Goal: Information Seeking & Learning: Check status

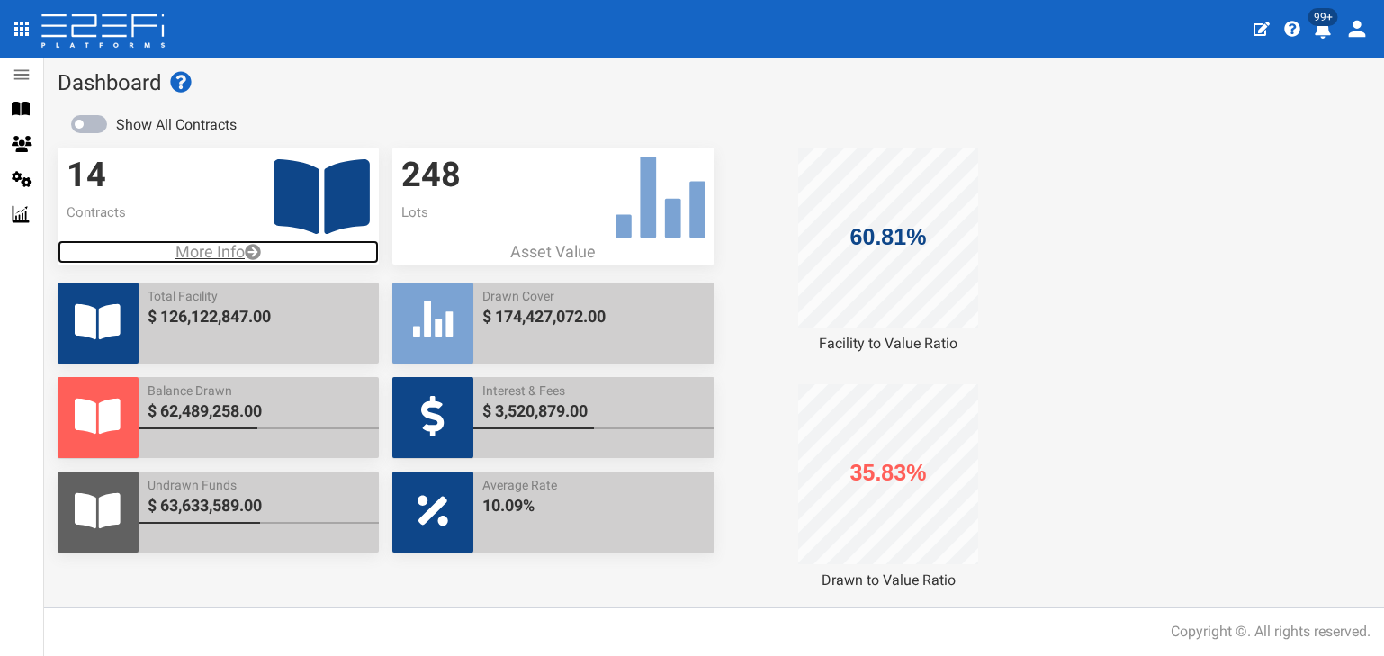
click at [220, 251] on p "More Info" at bounding box center [218, 251] width 321 height 23
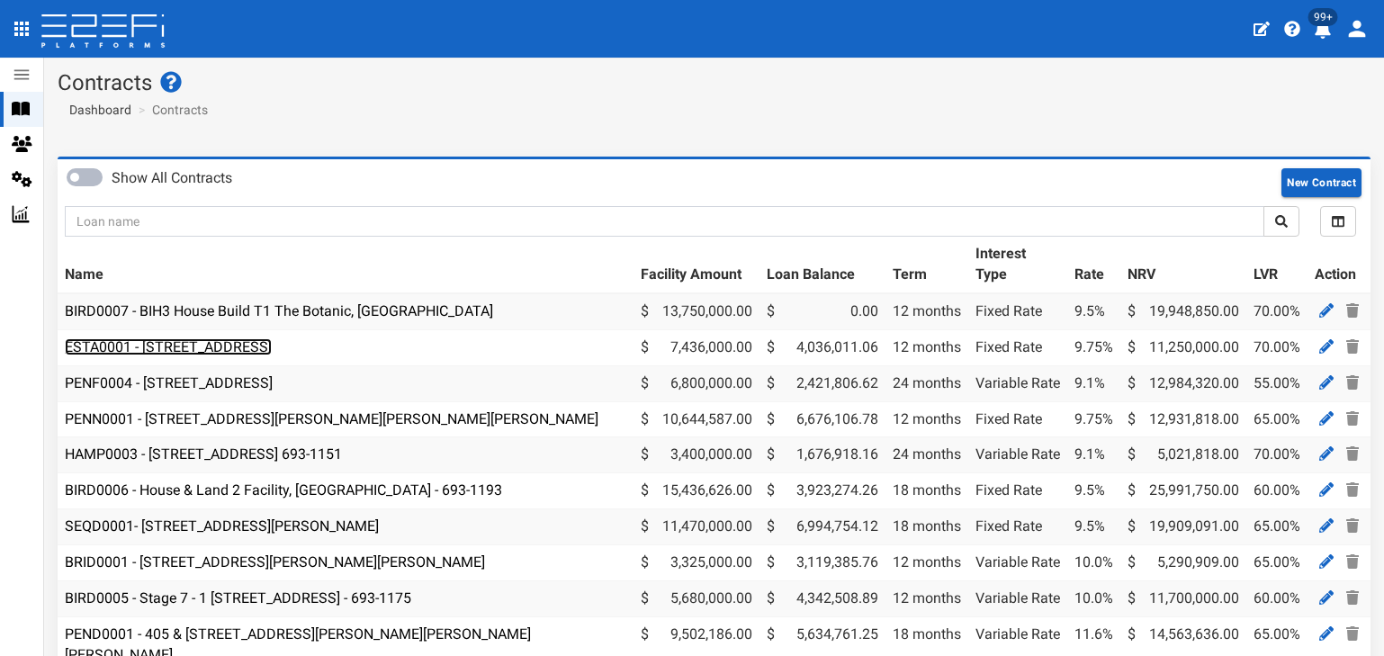
click at [202, 348] on link "ESTA0001 - [STREET_ADDRESS]" at bounding box center [168, 346] width 207 height 17
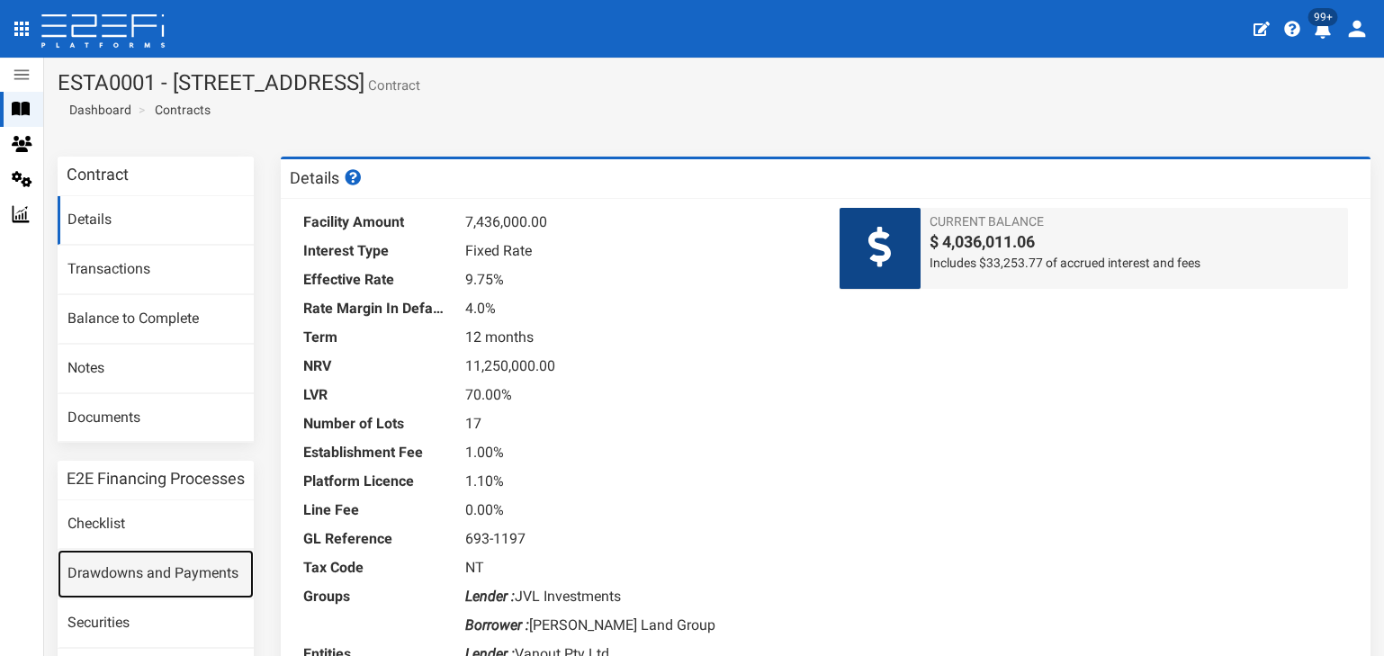
click at [143, 587] on link "Drawdowns and Payments" at bounding box center [156, 574] width 196 height 49
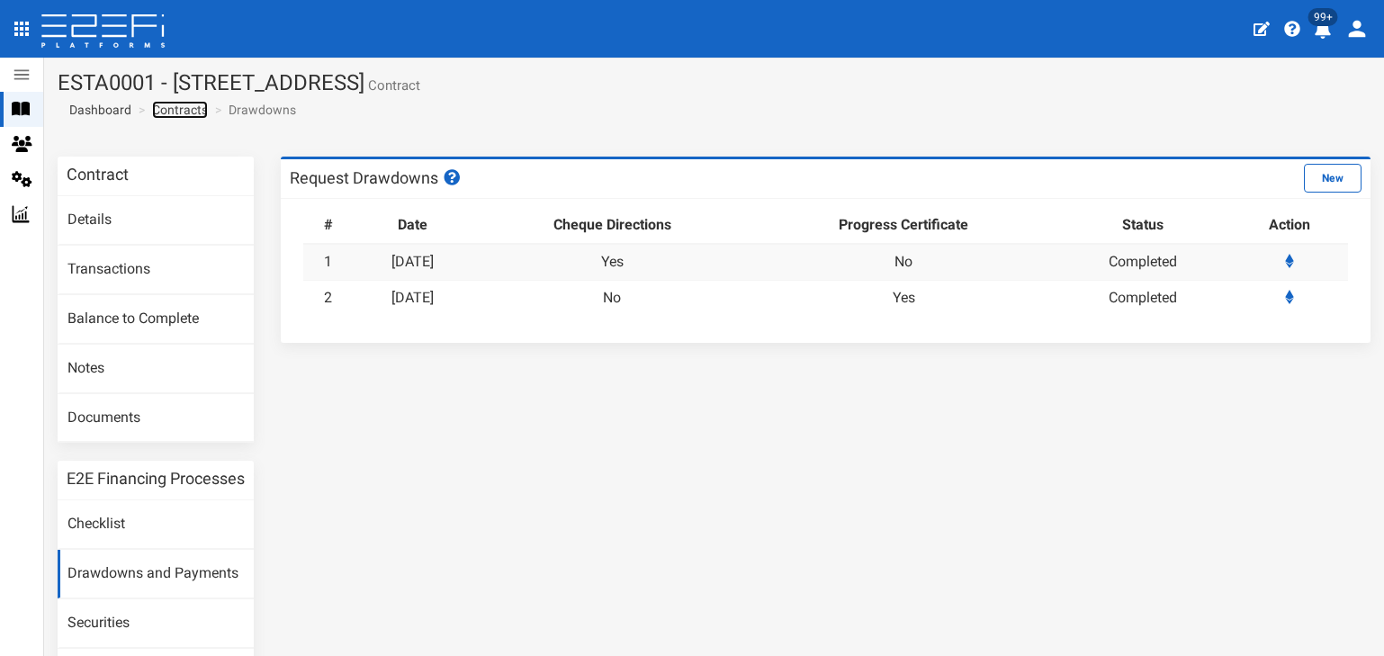
click at [180, 115] on link "Contracts" at bounding box center [180, 110] width 56 height 18
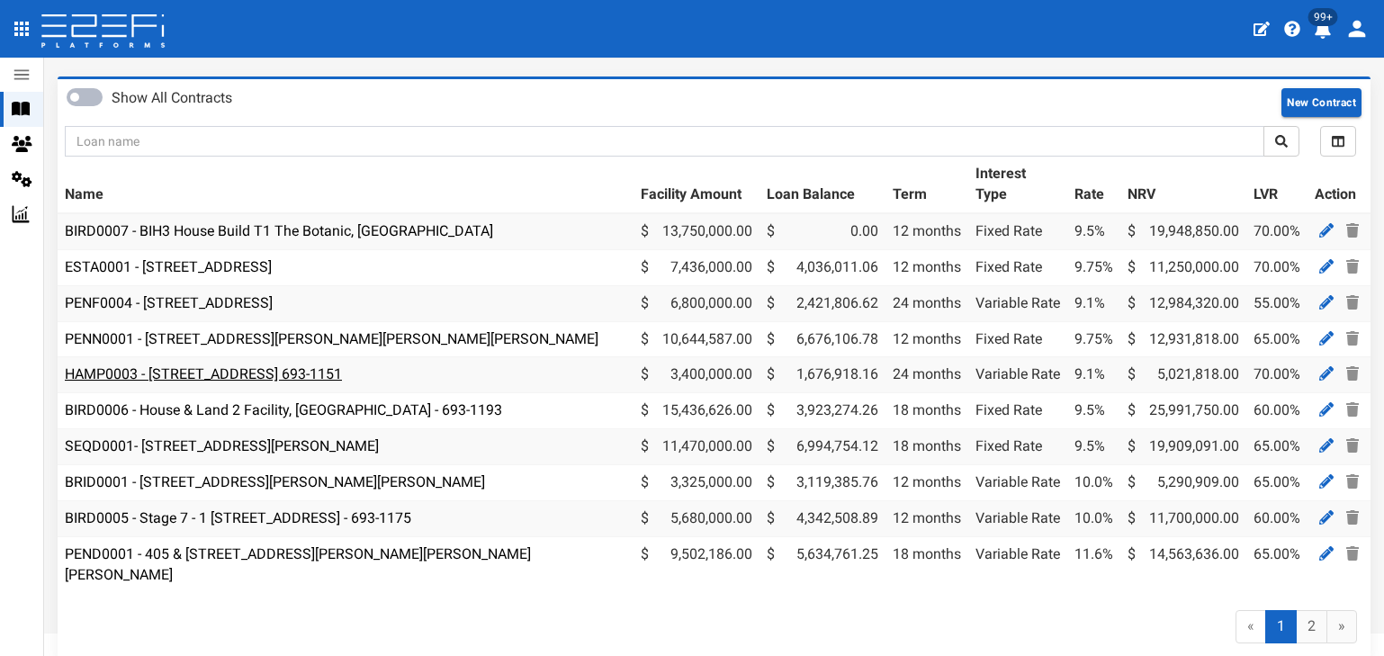
scroll to position [158, 0]
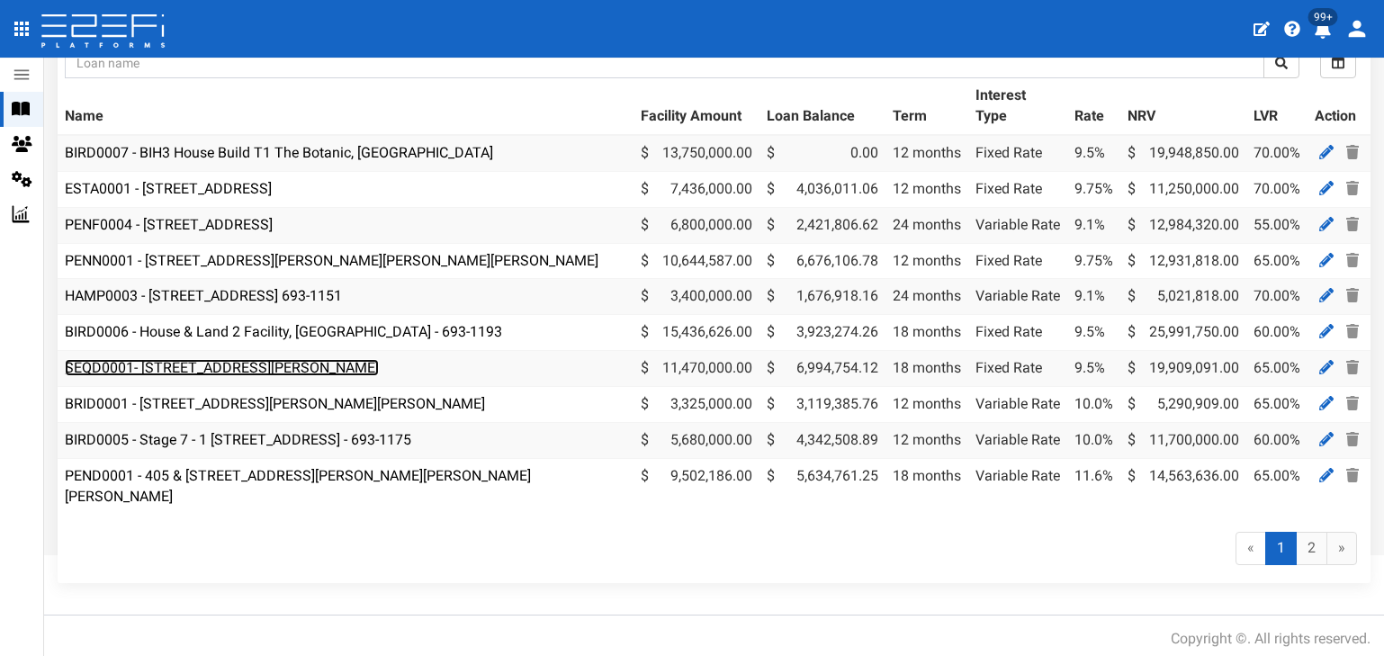
click at [211, 364] on link "SEQD0001- [STREET_ADDRESS][PERSON_NAME]" at bounding box center [222, 367] width 314 height 17
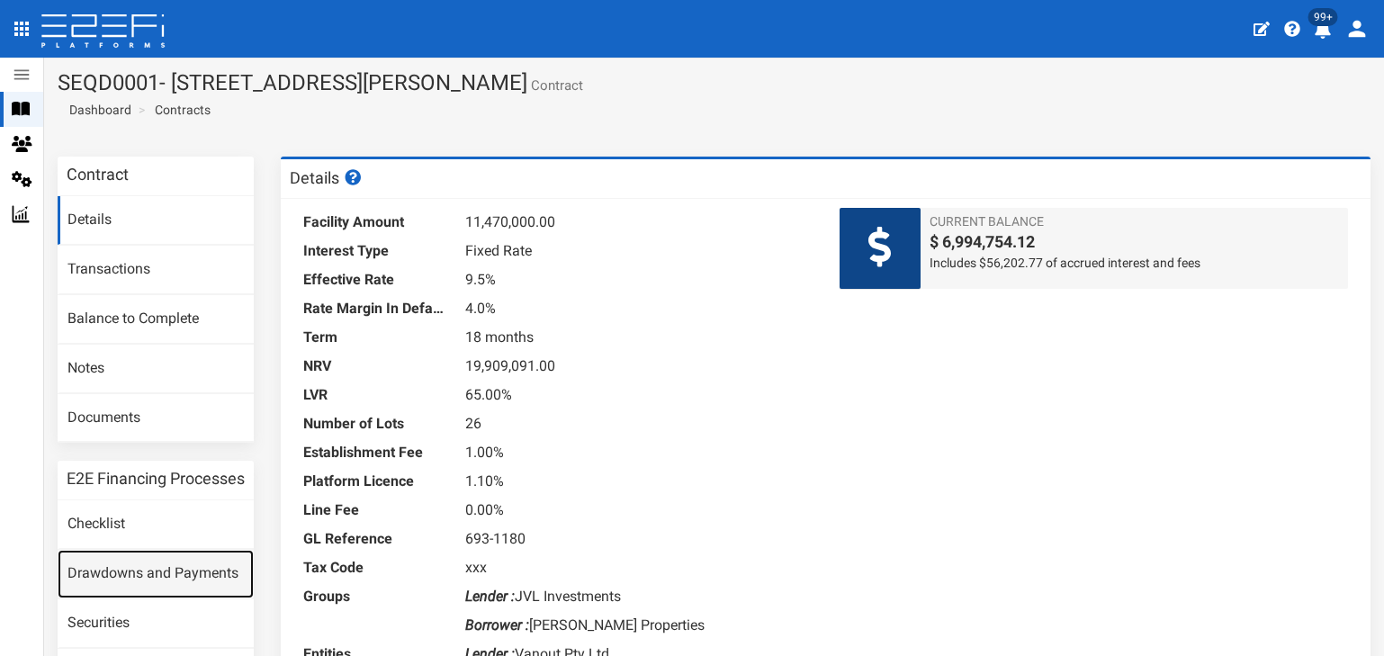
click at [161, 584] on link "Drawdowns and Payments" at bounding box center [156, 574] width 196 height 49
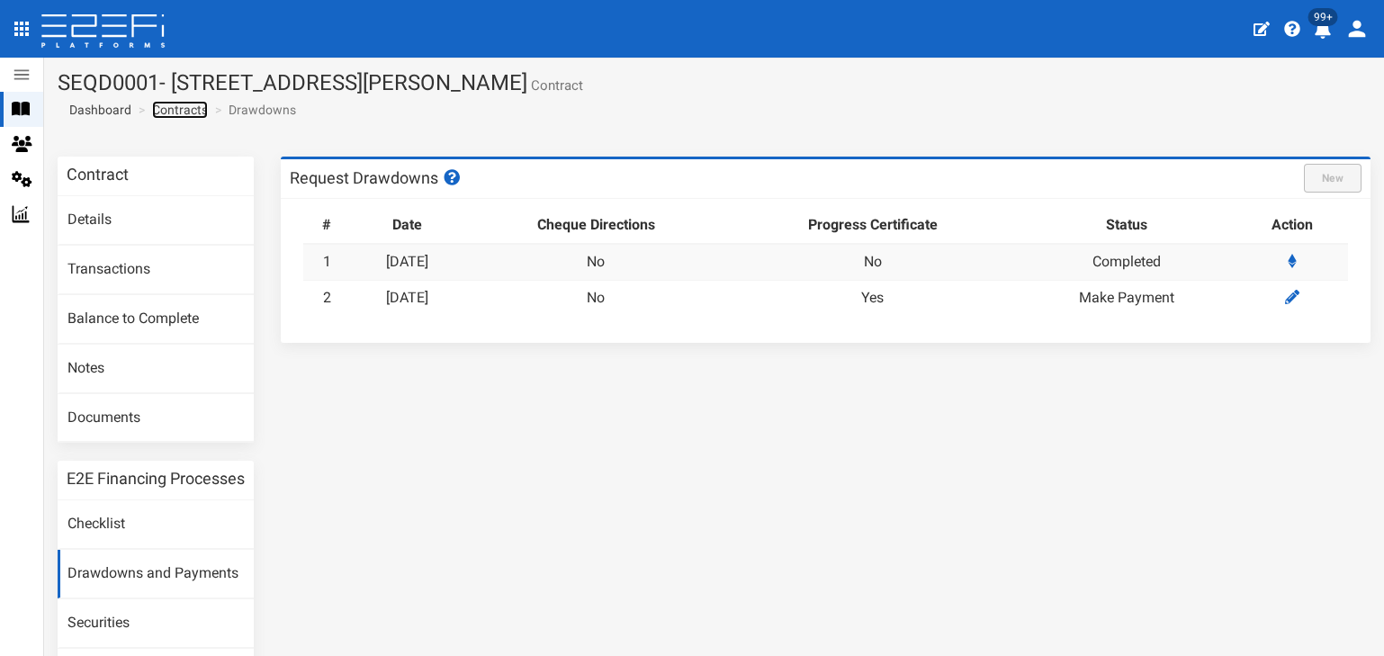
click at [178, 105] on link "Contracts" at bounding box center [180, 110] width 56 height 18
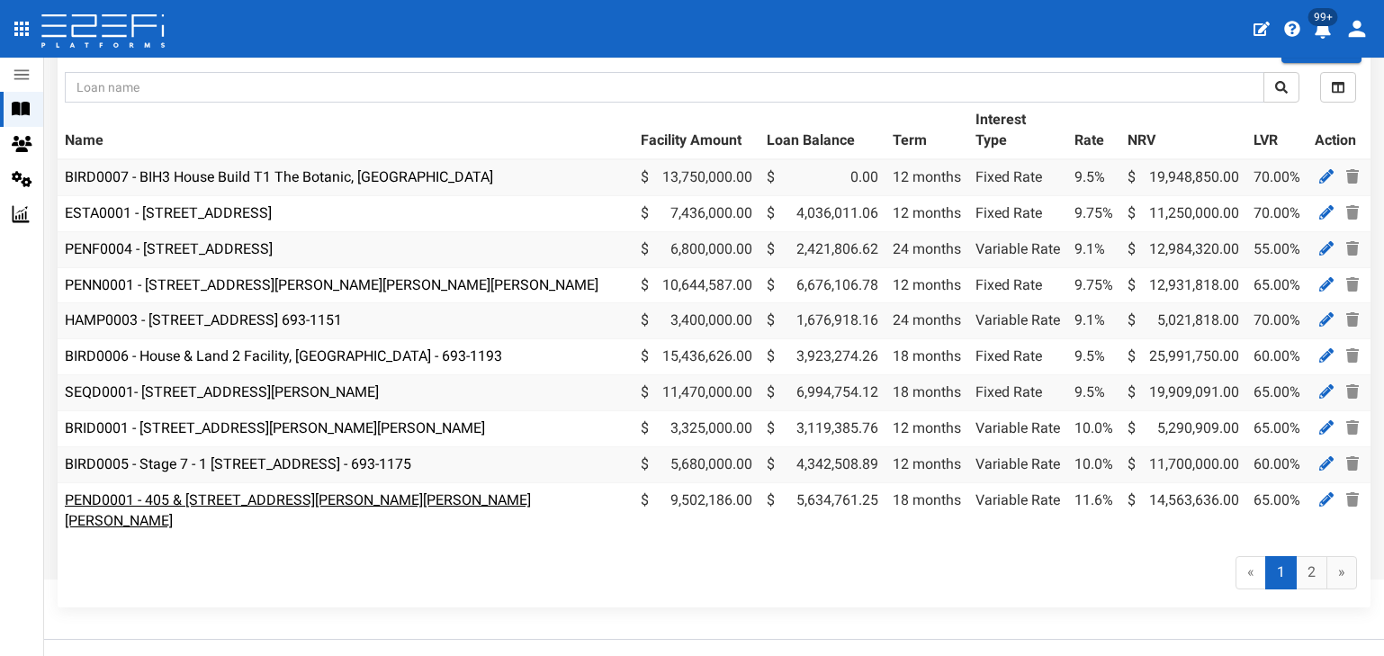
scroll to position [158, 0]
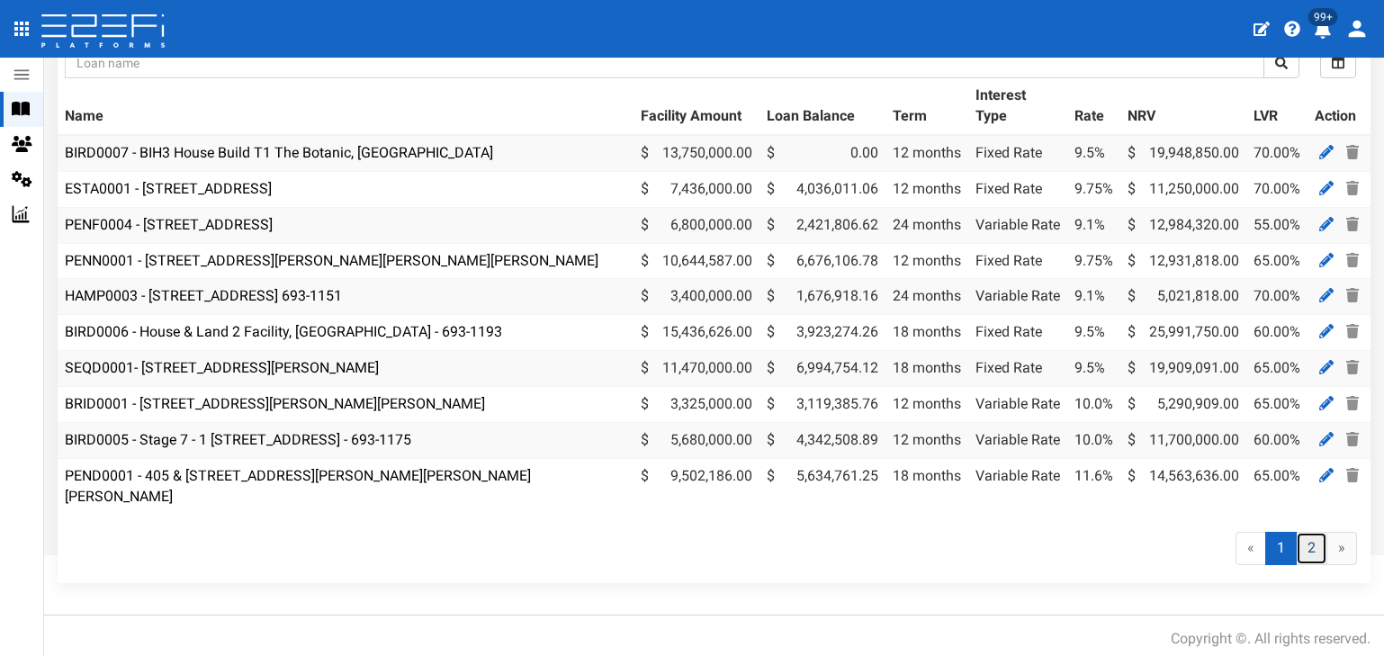
click at [1296, 542] on link "2" at bounding box center [1311, 548] width 31 height 33
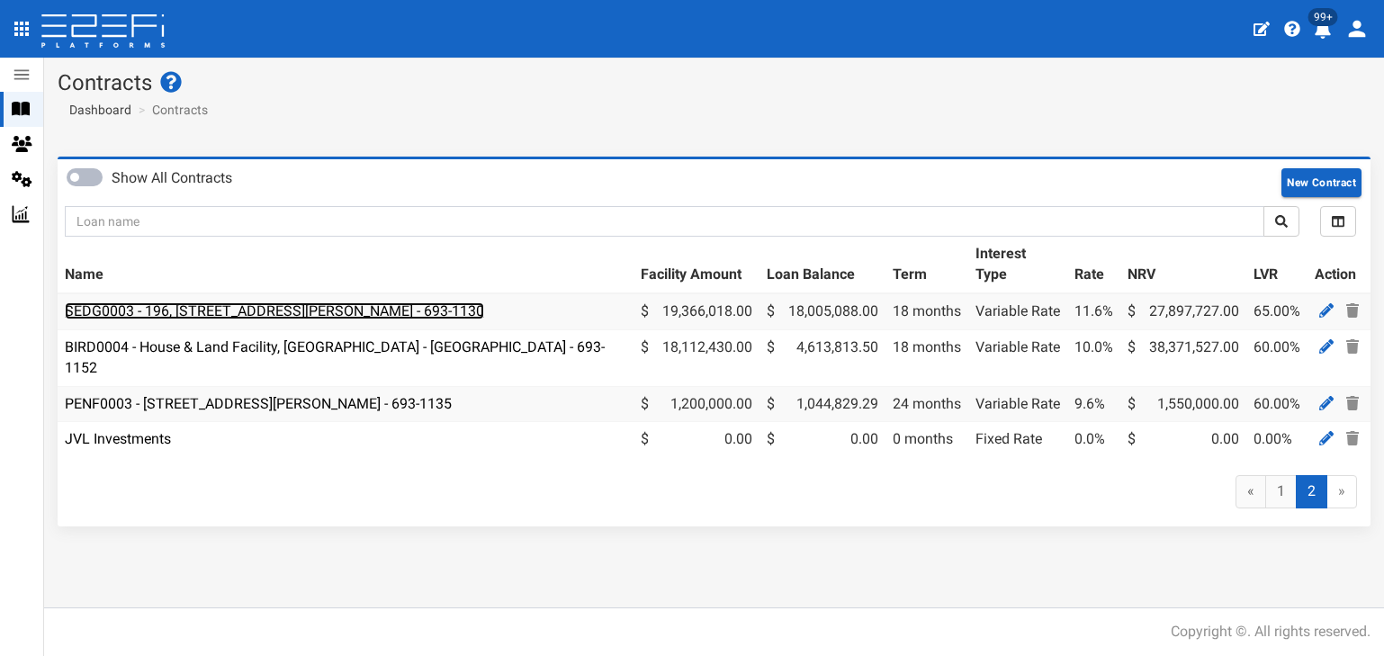
click at [256, 308] on link "SEDG0003 - 196, [STREET_ADDRESS][PERSON_NAME] - 693-1130" at bounding box center [274, 310] width 419 height 17
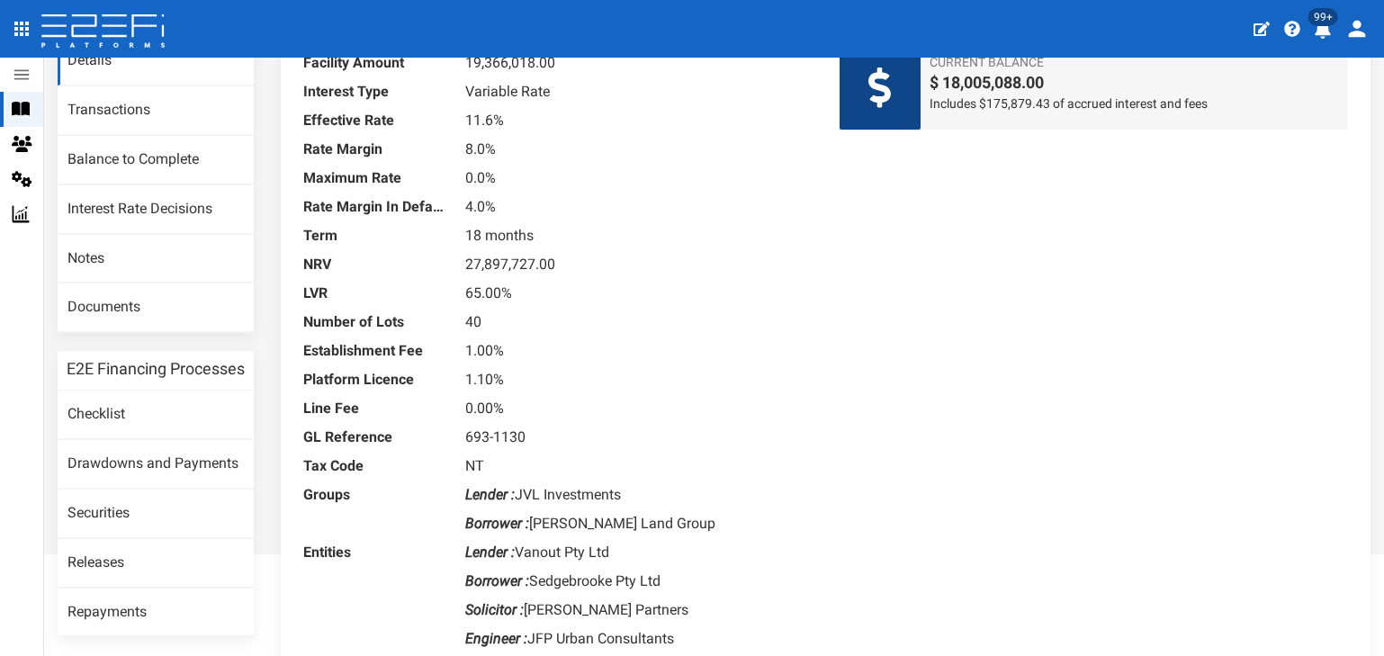
scroll to position [180, 0]
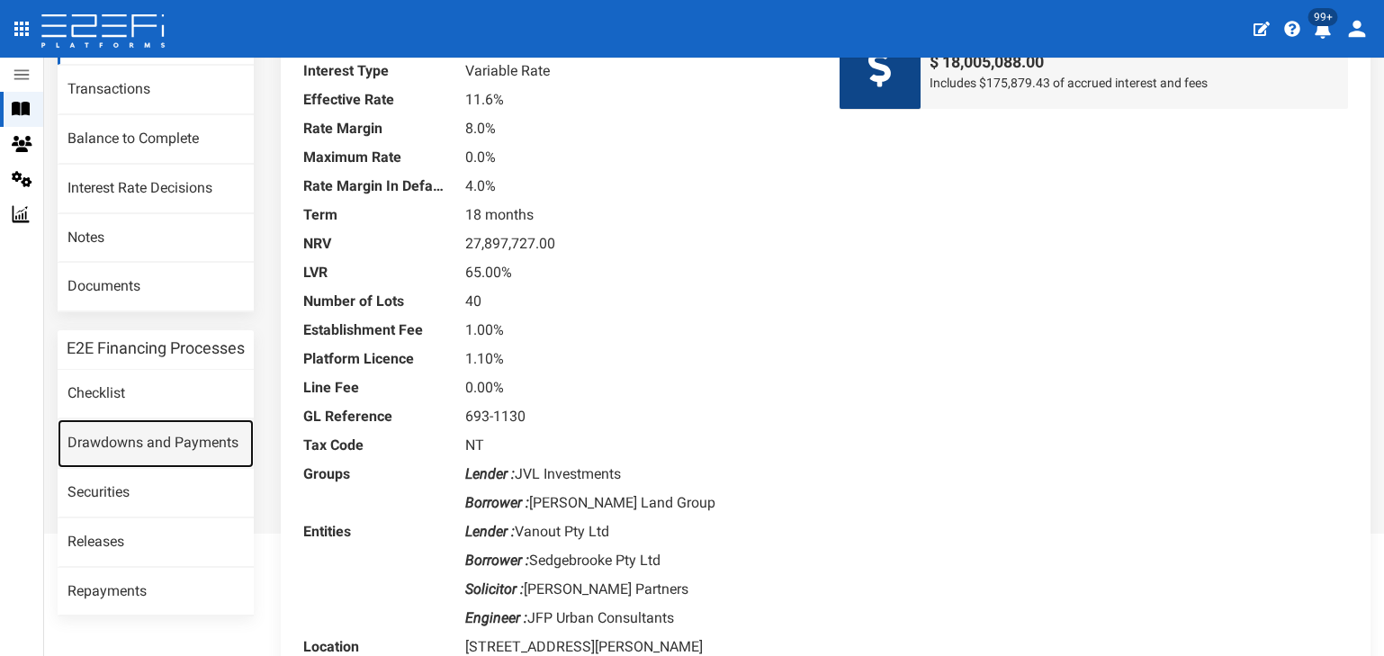
click at [139, 462] on link "Drawdowns and Payments" at bounding box center [156, 443] width 196 height 49
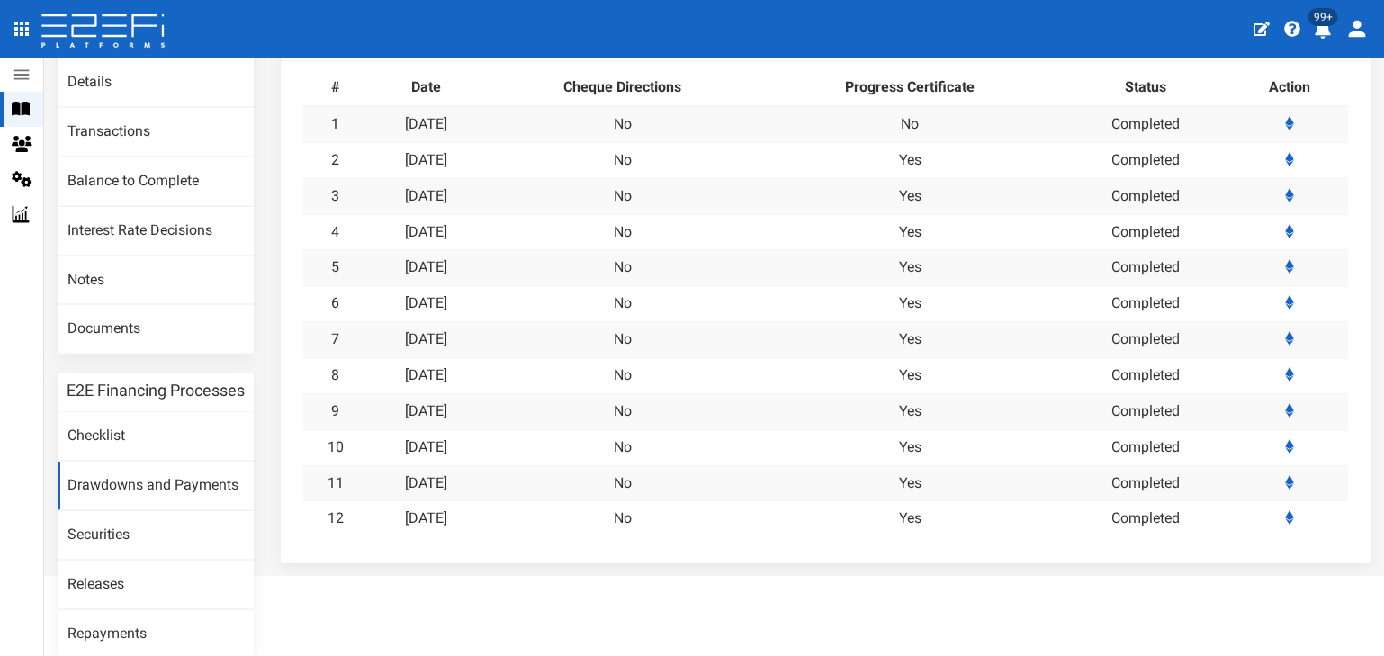
scroll to position [56, 0]
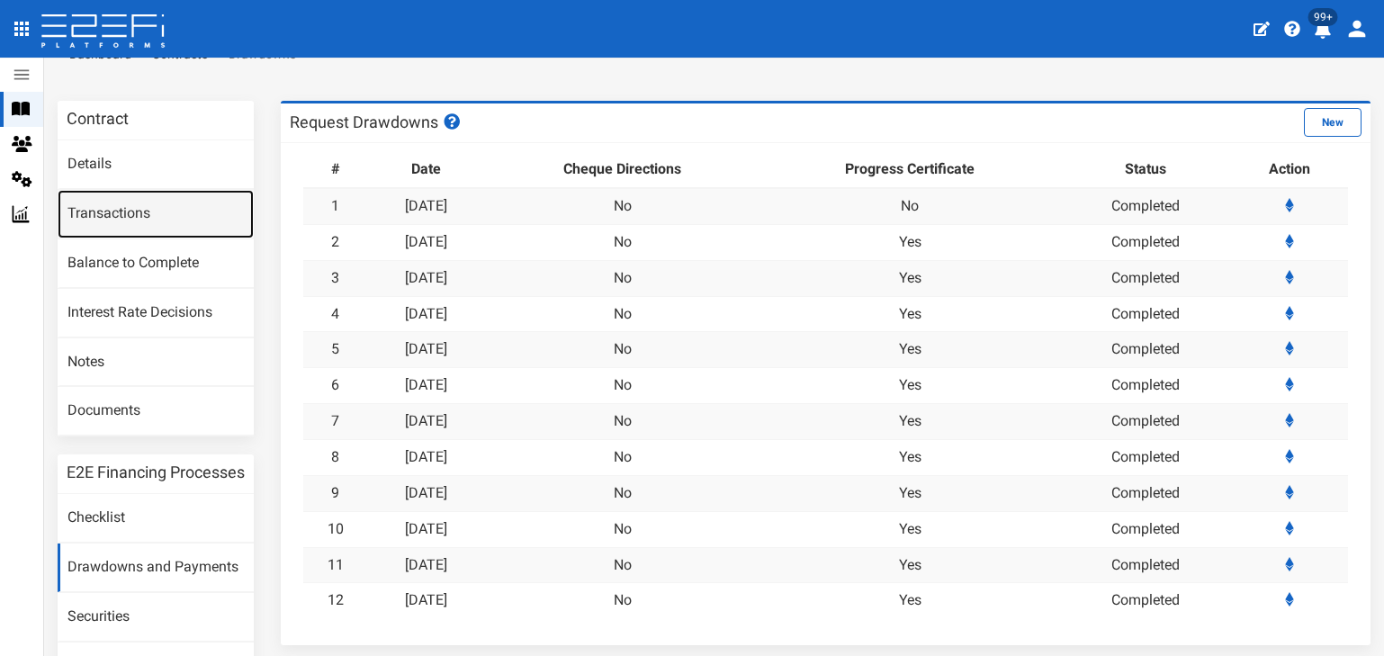
click at [130, 219] on link "Transactions" at bounding box center [156, 214] width 196 height 49
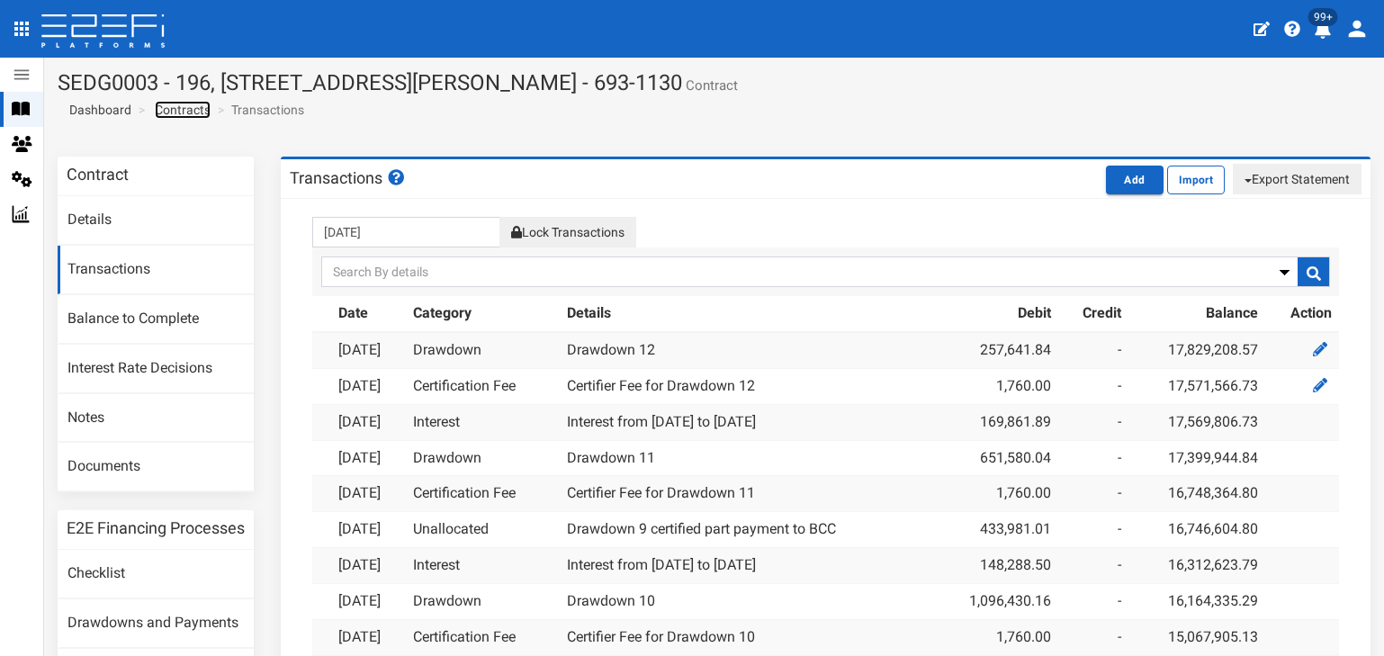
click at [174, 112] on link "Contracts" at bounding box center [183, 110] width 56 height 18
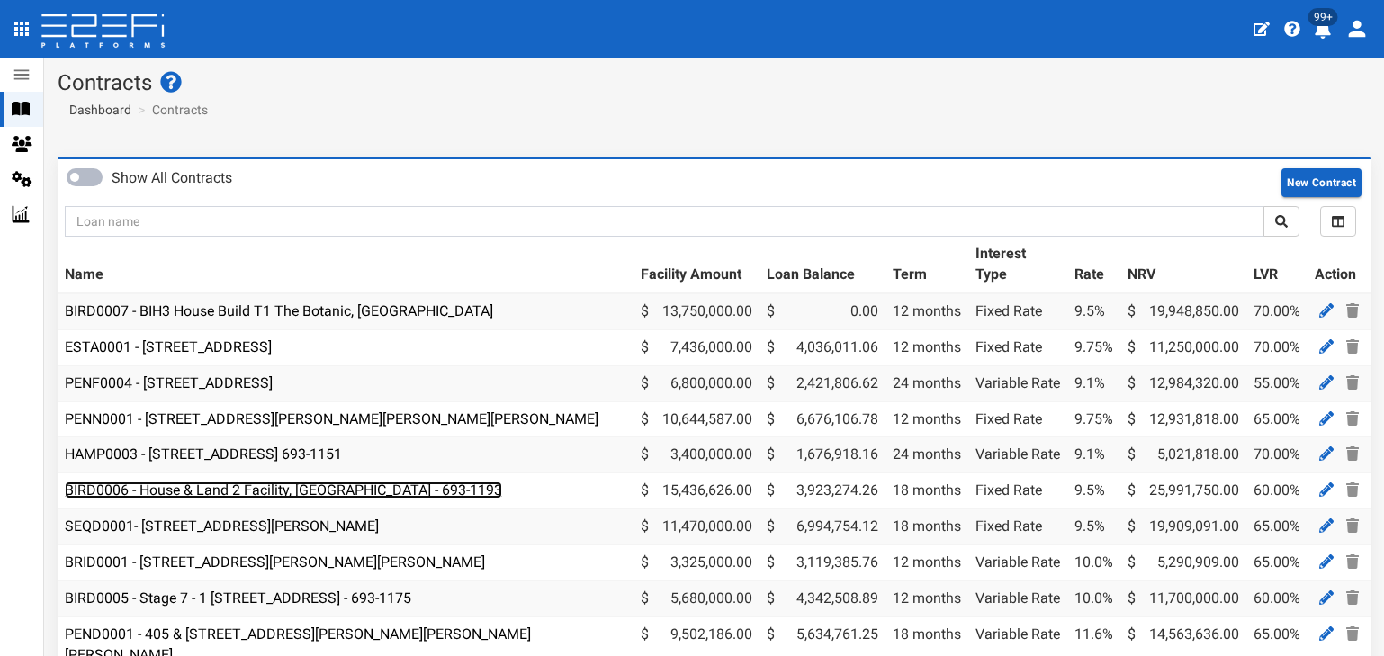
click at [272, 489] on link "BIRD0006 - House & Land 2 Facility, [GEOGRAPHIC_DATA] - 693-1193" at bounding box center [283, 489] width 437 height 17
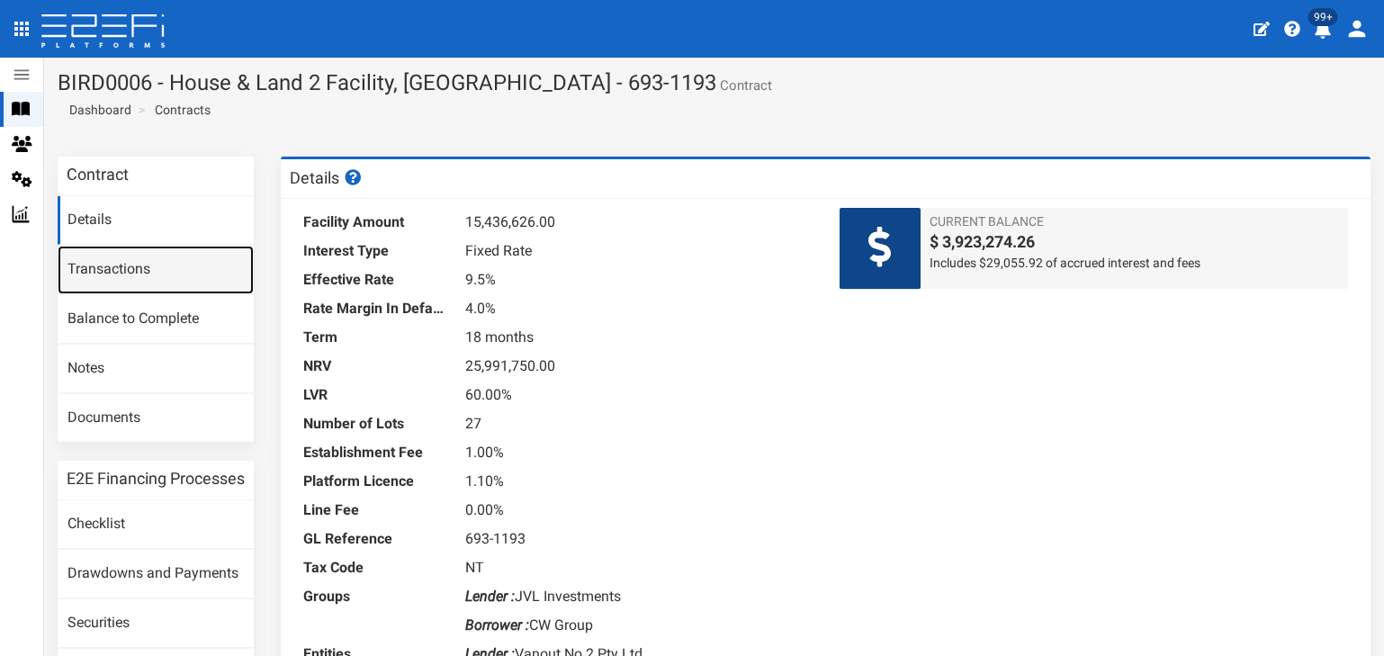
click at [106, 267] on link "Transactions" at bounding box center [156, 270] width 196 height 49
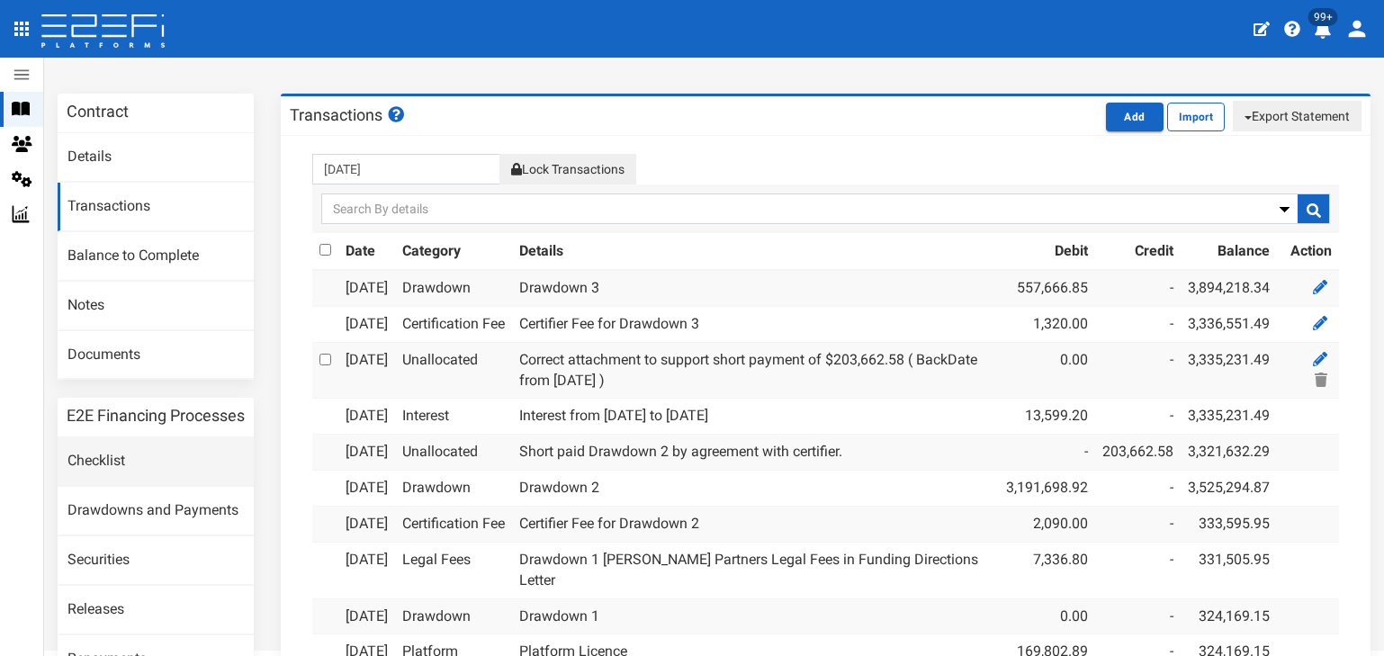
scroll to position [90, 0]
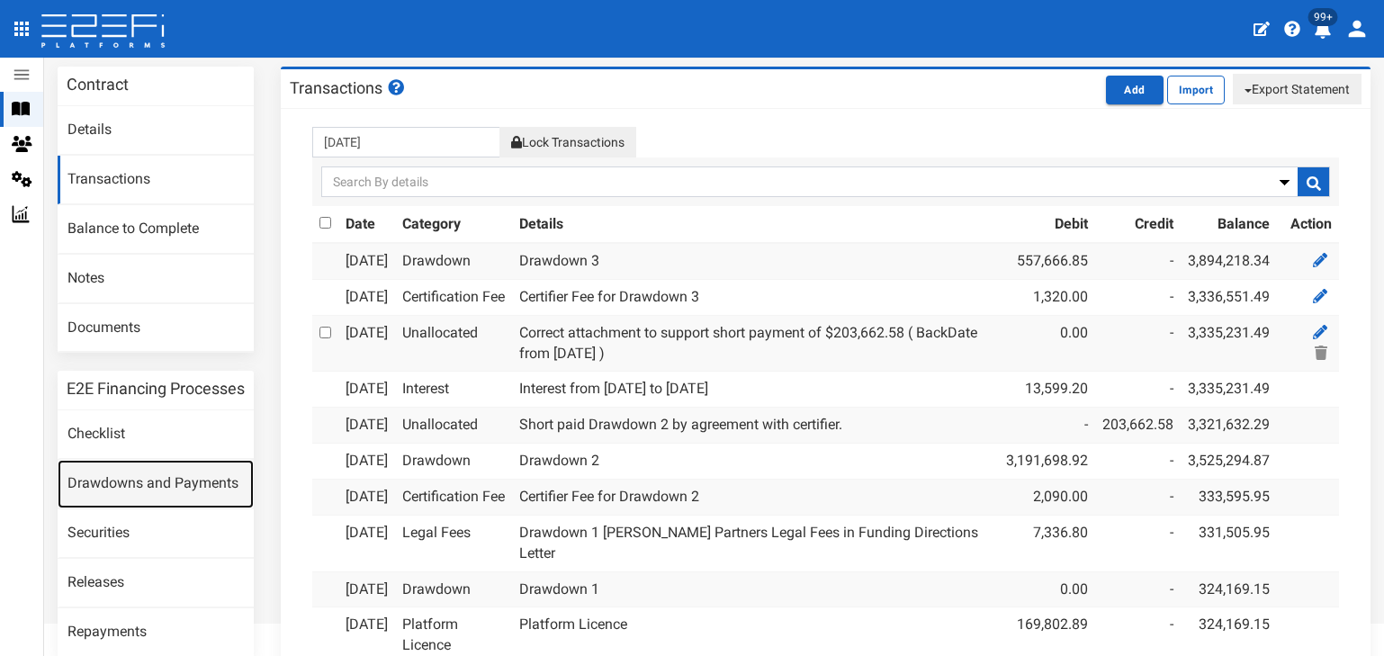
click at [163, 492] on link "Drawdowns and Payments" at bounding box center [156, 484] width 196 height 49
